Goal: Obtain resource: Download file/media

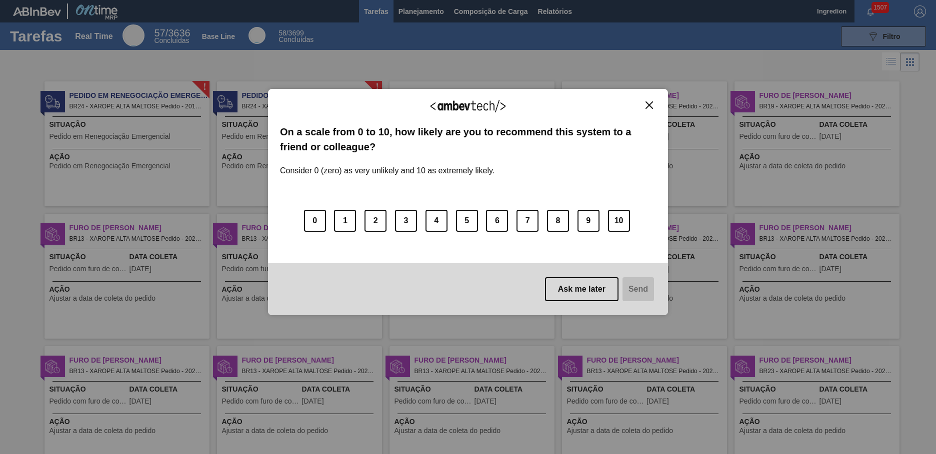
click at [649, 105] on img "Close" at bounding box center [648, 104] width 7 height 7
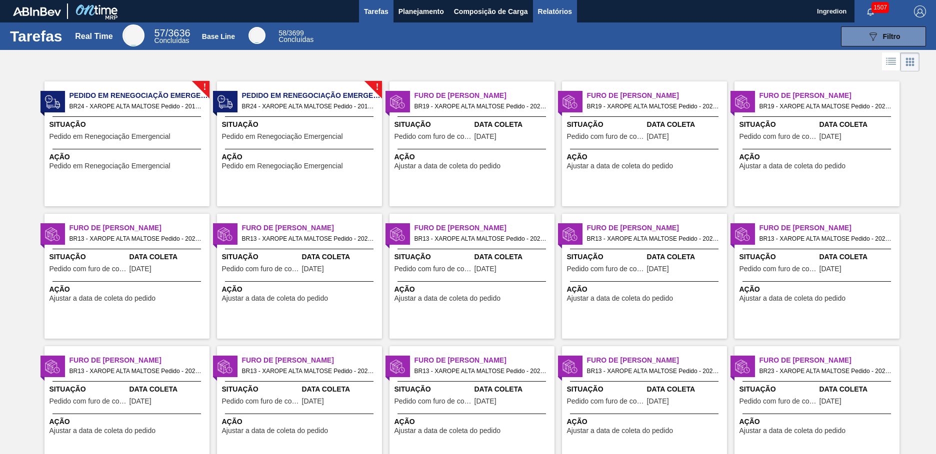
click at [554, 11] on span "Relatórios" at bounding box center [555, 11] width 34 height 12
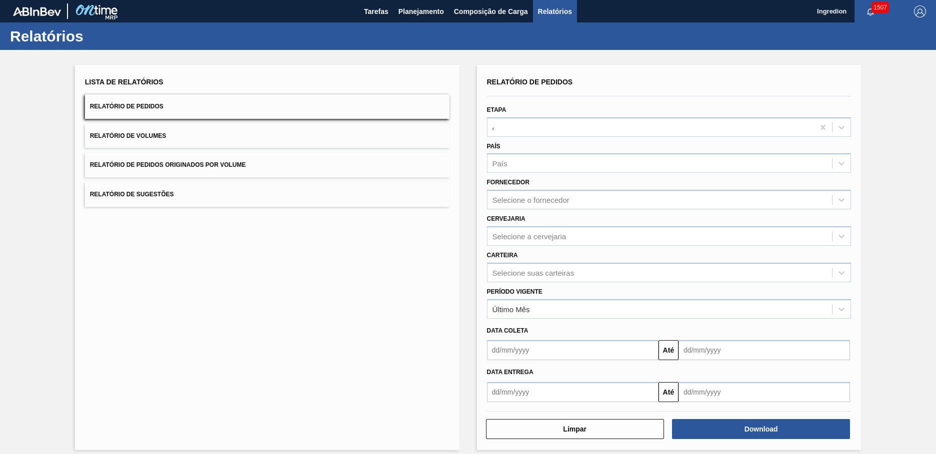
type input "Aguardando Faturamento"
type input "Xarope"
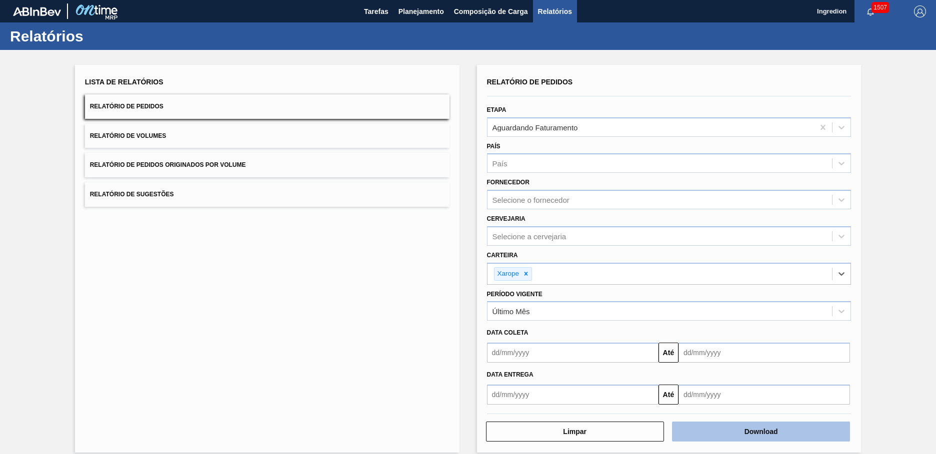
click at [759, 432] on button "Download" at bounding box center [761, 432] width 178 height 20
